Goal: Task Accomplishment & Management: Manage account settings

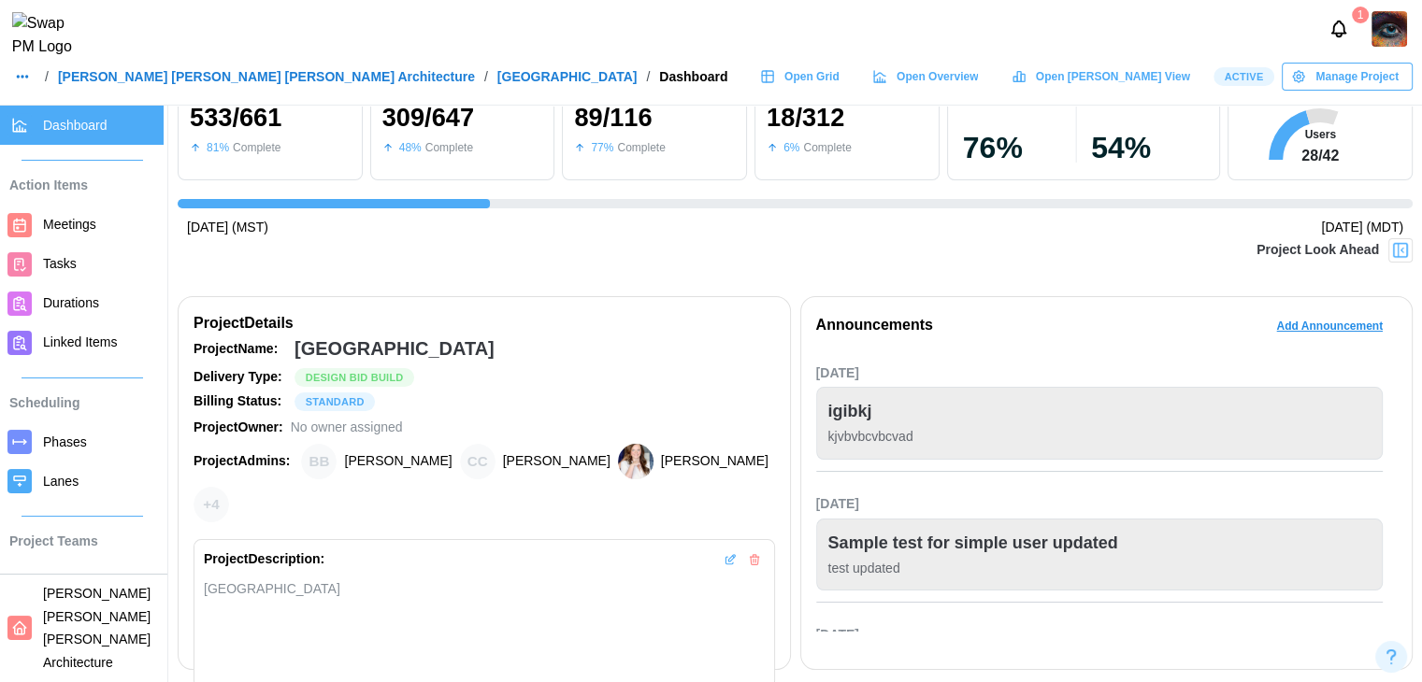
scroll to position [0, 13684]
drag, startPoint x: 523, startPoint y: 1, endPoint x: 19, endPoint y: 92, distance: 512.0
click at [19, 84] on icon "button" at bounding box center [22, 76] width 15 height 15
click at [55, 173] on div "Companies" at bounding box center [60, 167] width 70 height 21
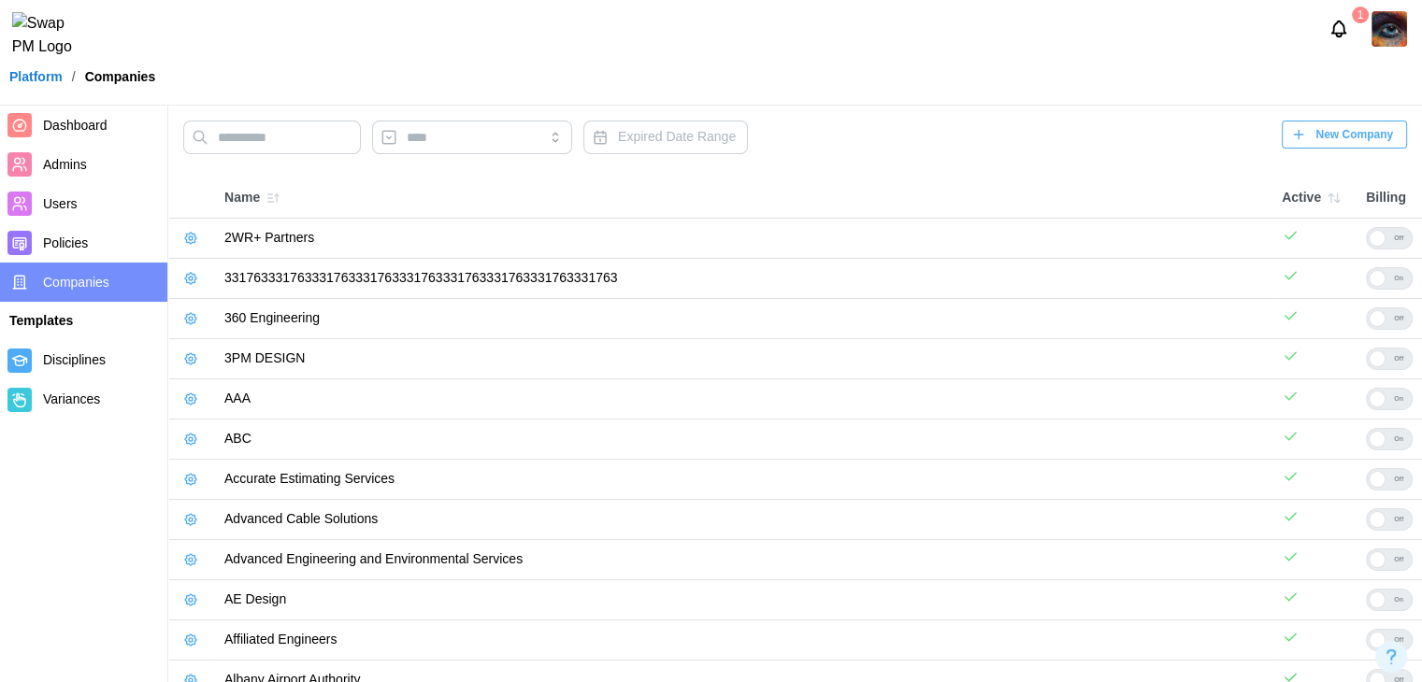
click at [66, 124] on span "Dashboard" at bounding box center [75, 125] width 65 height 15
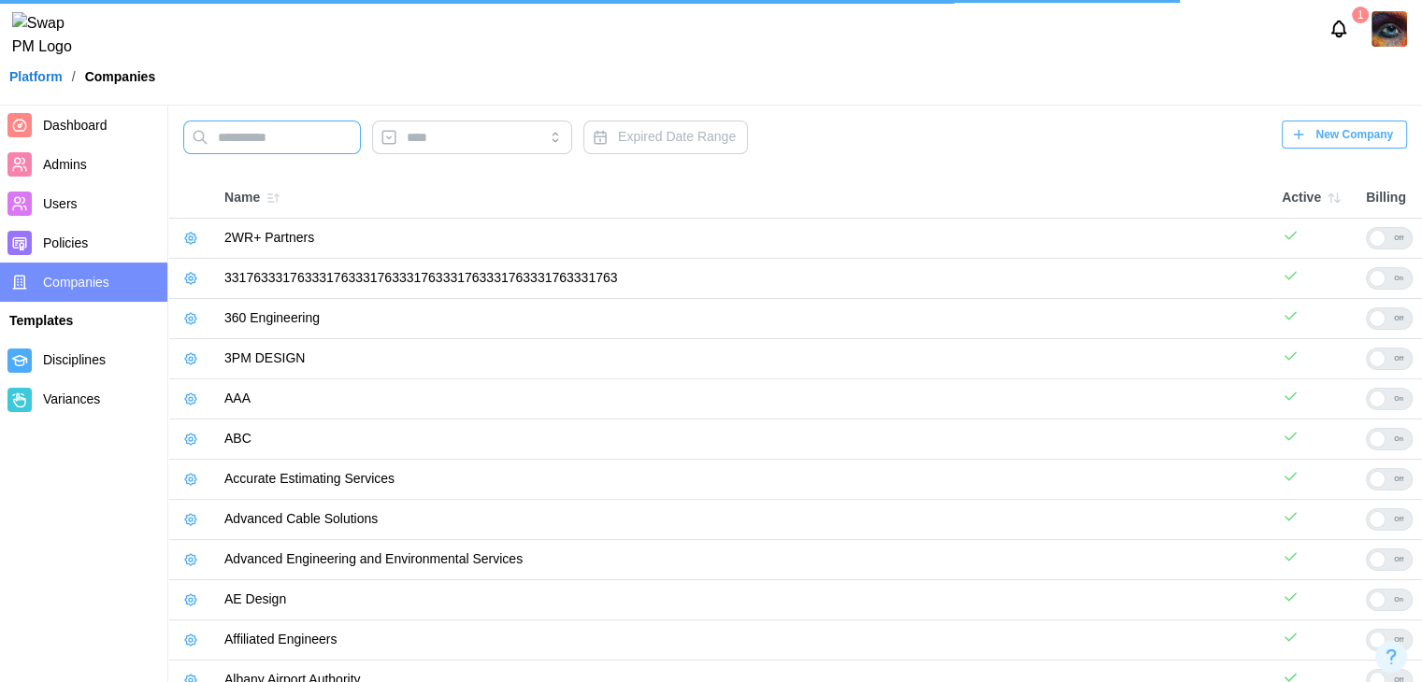
click at [219, 151] on input "text" at bounding box center [272, 138] width 178 height 34
click at [225, 142] on input "text" at bounding box center [272, 138] width 178 height 34
type input "**"
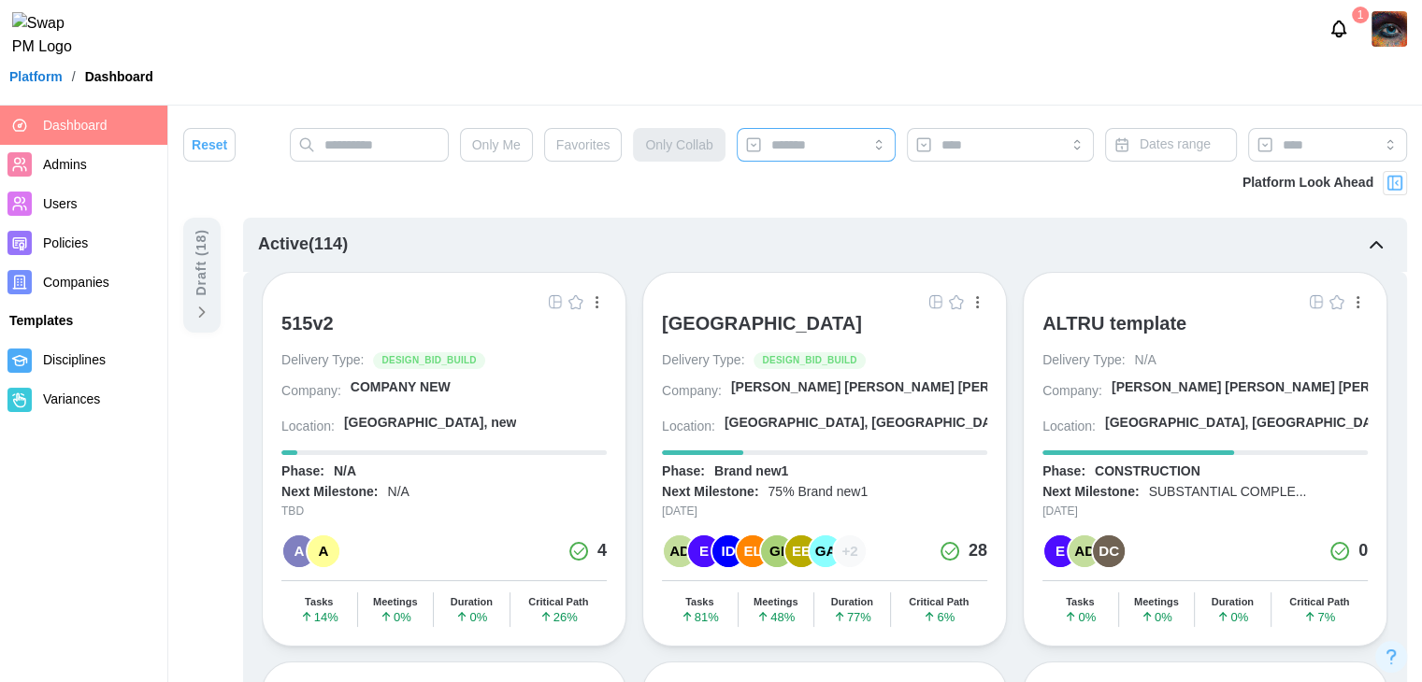
click at [817, 136] on div at bounding box center [814, 145] width 94 height 32
click at [816, 380] on div "[PERSON_NAME] [PERSON_NAME] [PERSON_NAME] A..." at bounding box center [911, 388] width 360 height 19
click at [816, 379] on div "[PERSON_NAME] [PERSON_NAME] [PERSON_NAME] A..." at bounding box center [911, 388] width 360 height 19
click at [754, 394] on div "[PERSON_NAME] [PERSON_NAME] [PERSON_NAME] A..." at bounding box center [911, 388] width 360 height 19
click at [754, 380] on div "[PERSON_NAME] [PERSON_NAME] [PERSON_NAME] A..." at bounding box center [911, 388] width 360 height 19
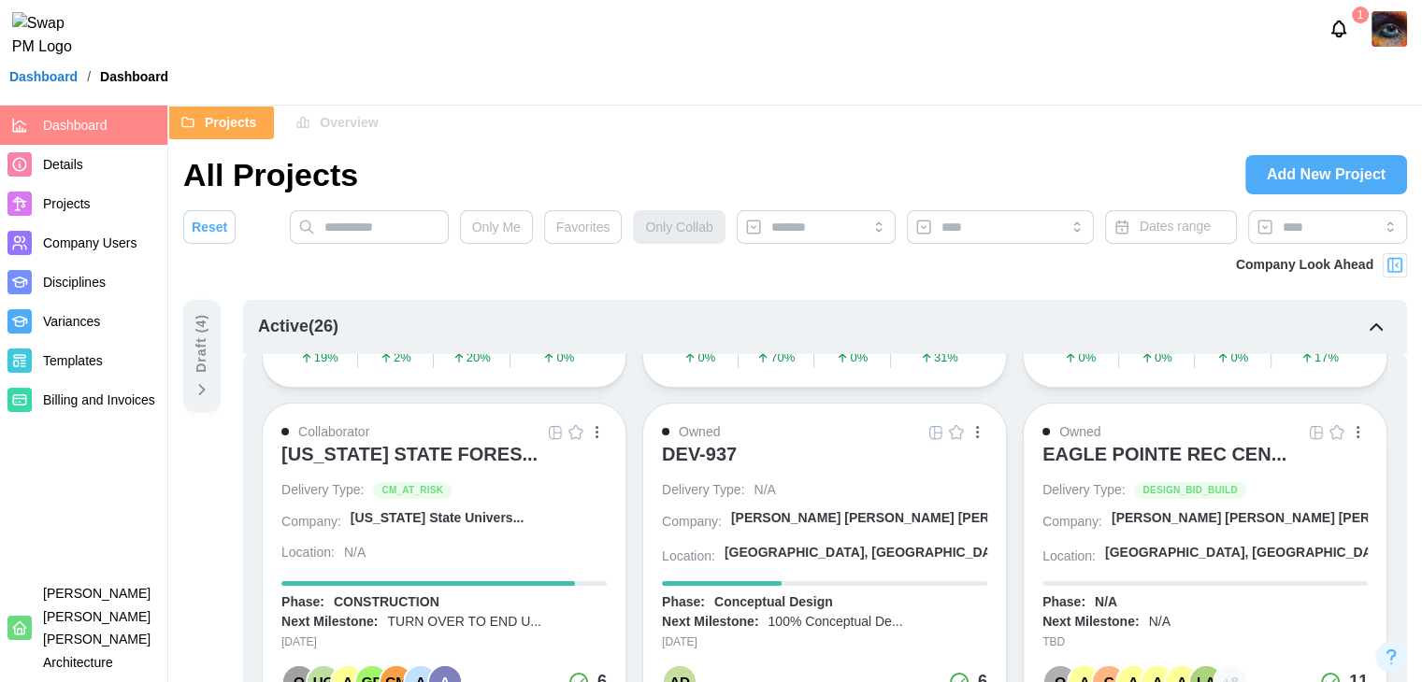
click at [1382, 38] on img at bounding box center [1390, 29] width 36 height 36
click at [1372, 70] on div "My Profile" at bounding box center [1377, 80] width 58 height 21
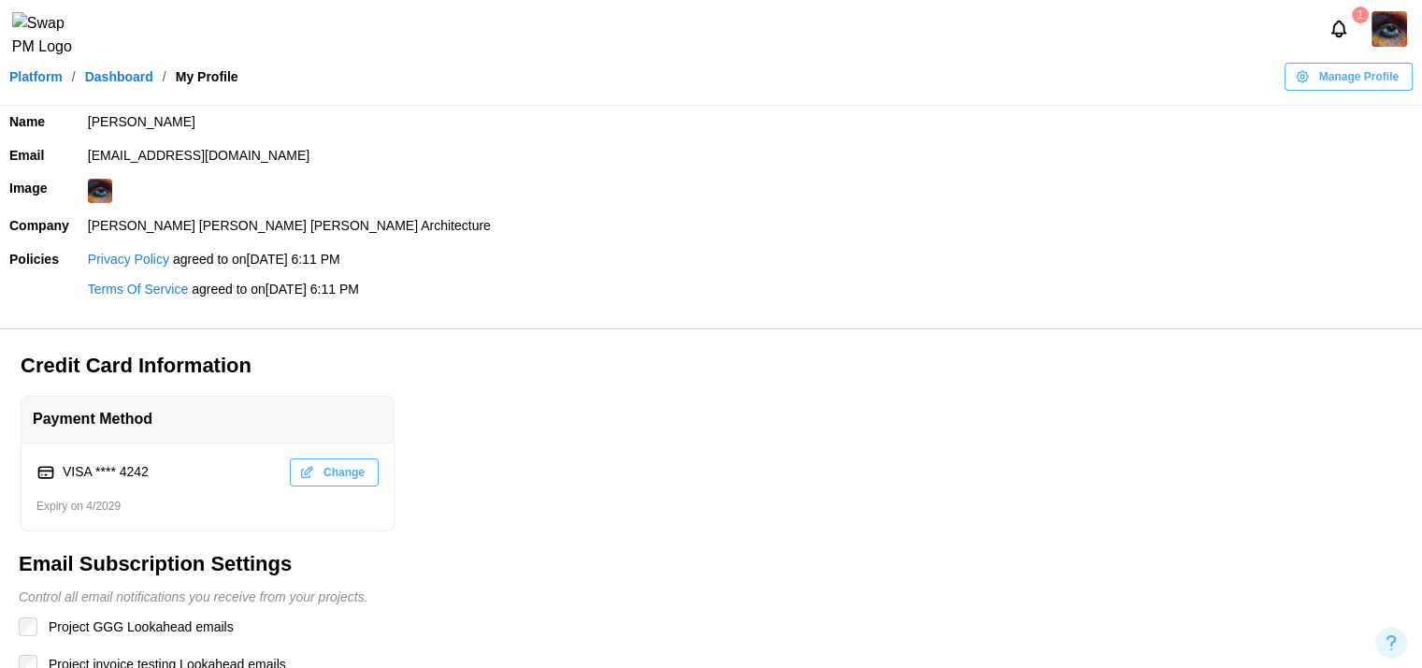
drag, startPoint x: 310, startPoint y: 151, endPoint x: 85, endPoint y: 159, distance: 225.5
click at [85, 159] on td "zulqarnain.khalil@codingcops.com" at bounding box center [750, 156] width 1343 height 34
copy td "zulqarnain.khalil@codingcops.com"
